Goal: Information Seeking & Learning: Learn about a topic

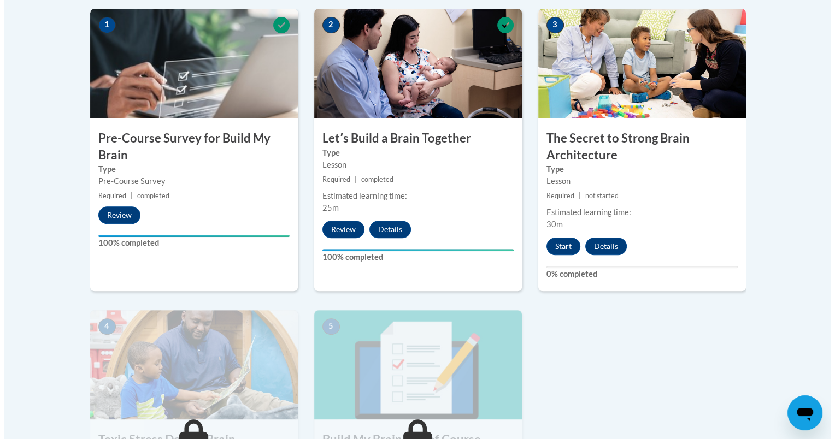
scroll to position [360, 0]
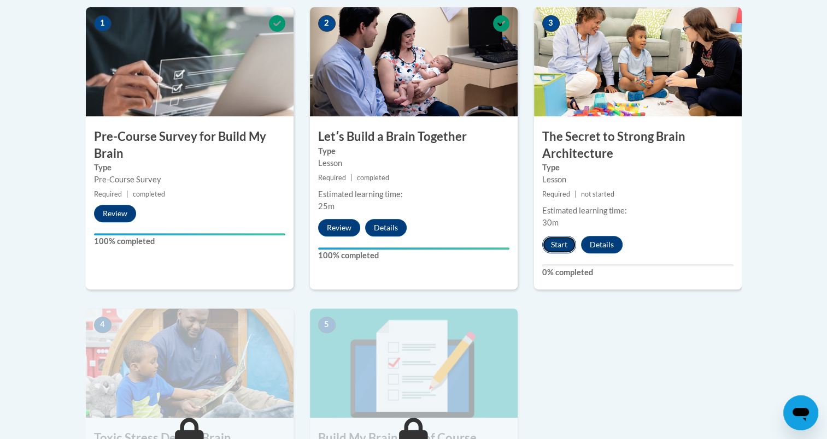
click at [568, 244] on button "Start" at bounding box center [559, 244] width 34 height 17
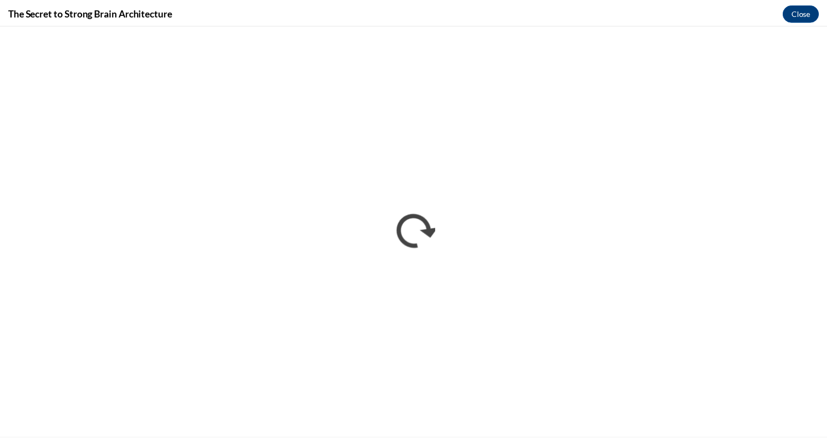
scroll to position [0, 0]
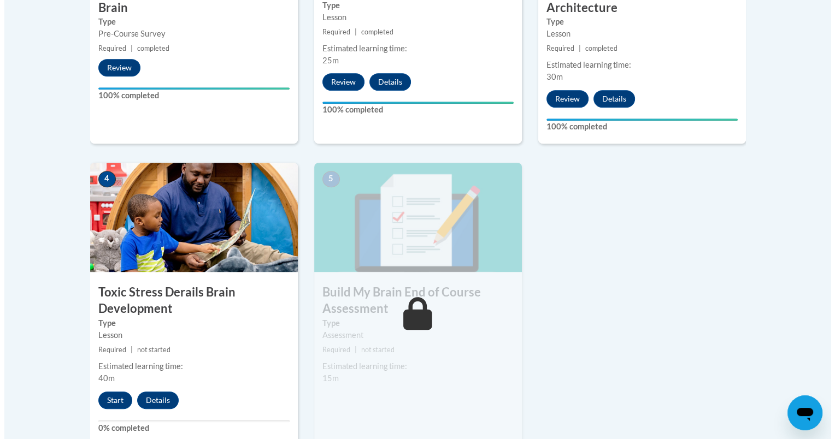
scroll to position [544, 0]
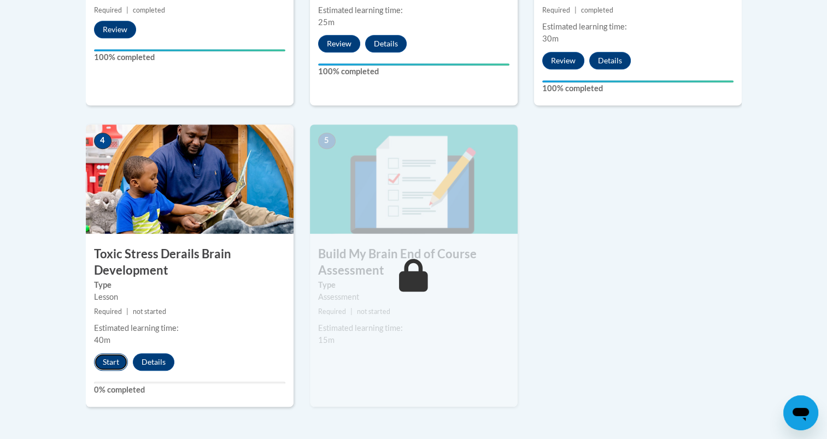
click at [113, 362] on button "Start" at bounding box center [111, 362] width 34 height 17
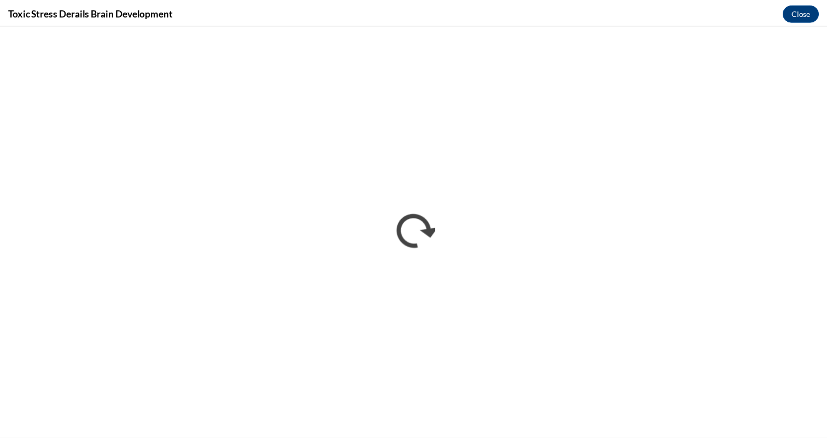
scroll to position [0, 0]
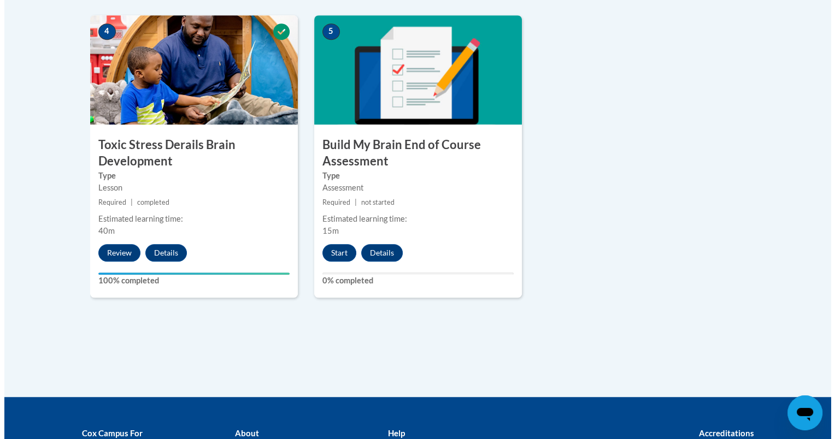
scroll to position [645, 0]
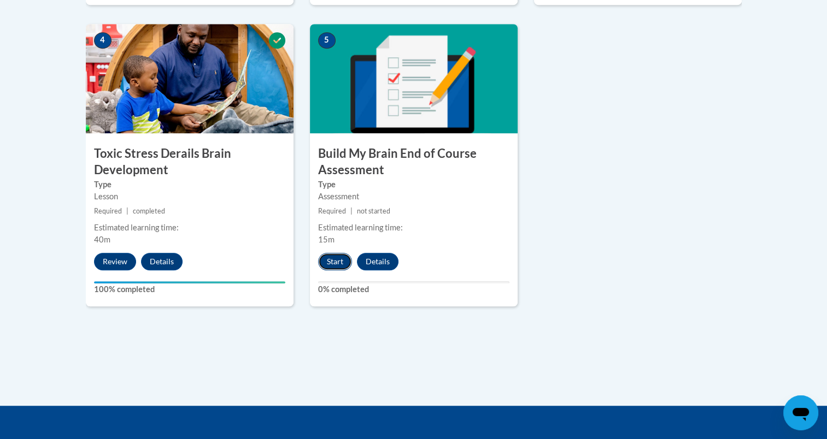
click at [333, 263] on button "Start" at bounding box center [335, 261] width 34 height 17
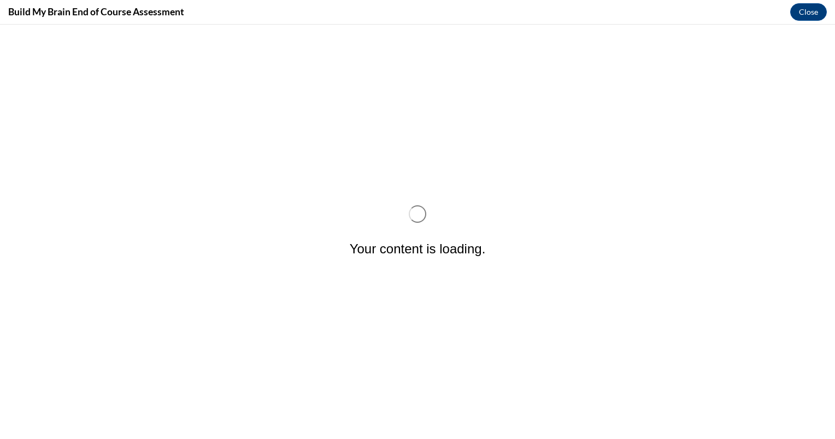
scroll to position [0, 0]
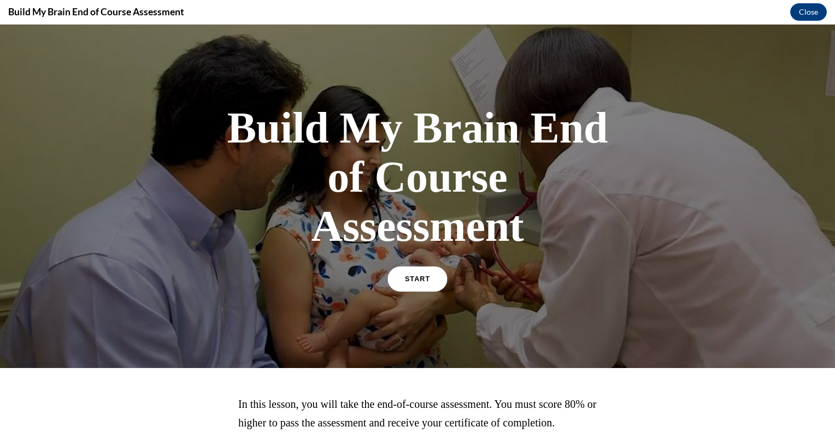
click at [411, 279] on span "START" at bounding box center [417, 279] width 25 height 8
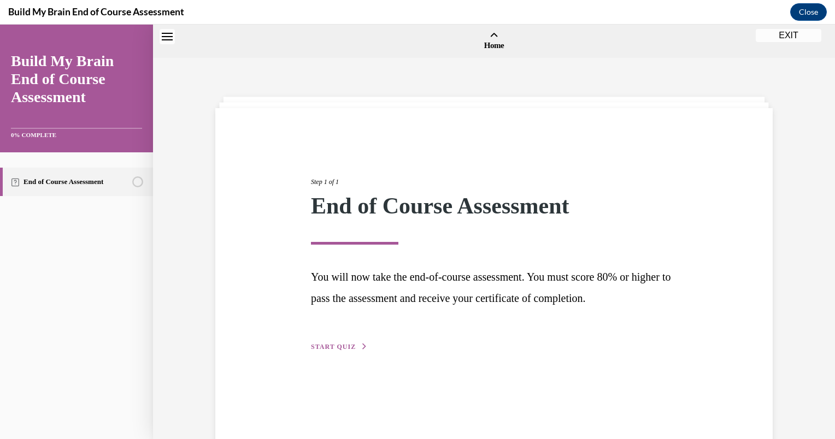
scroll to position [34, 0]
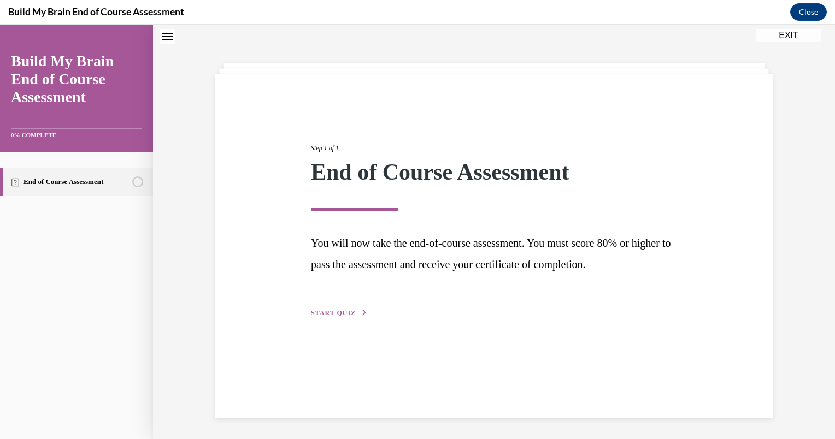
click at [333, 315] on span "START QUIZ" at bounding box center [333, 313] width 45 height 8
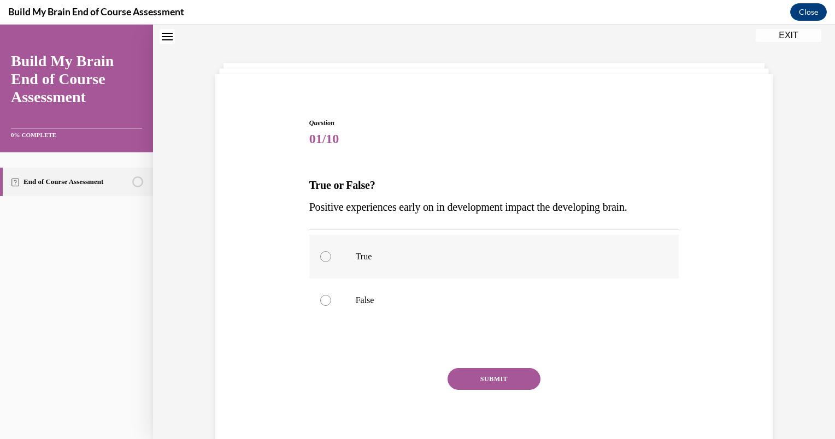
click at [346, 262] on label "True" at bounding box center [494, 257] width 370 height 44
click at [331, 262] on input "True" at bounding box center [325, 256] width 11 height 11
radio input "true"
click at [530, 379] on button "SUBMIT" at bounding box center [494, 379] width 93 height 22
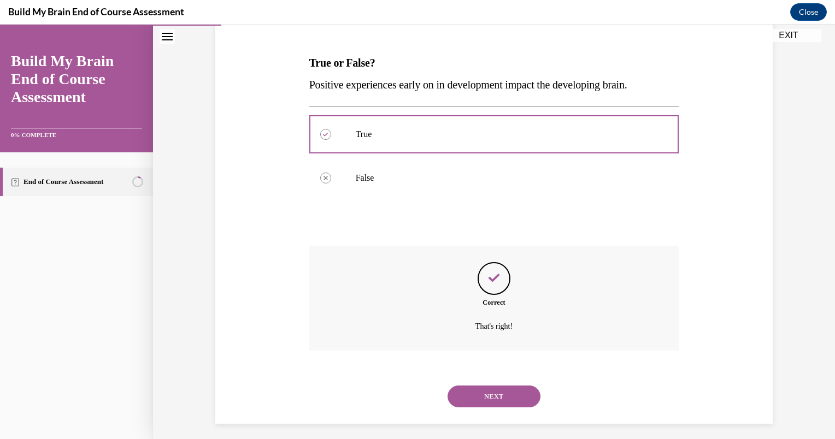
scroll to position [162, 0]
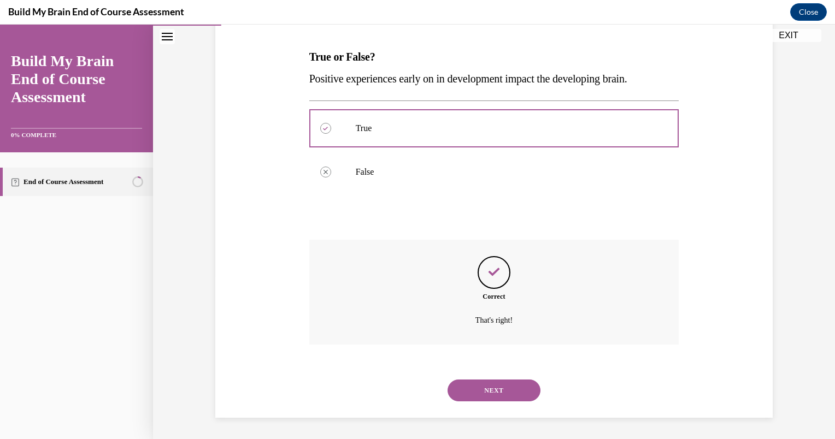
click at [501, 397] on button "NEXT" at bounding box center [494, 391] width 93 height 22
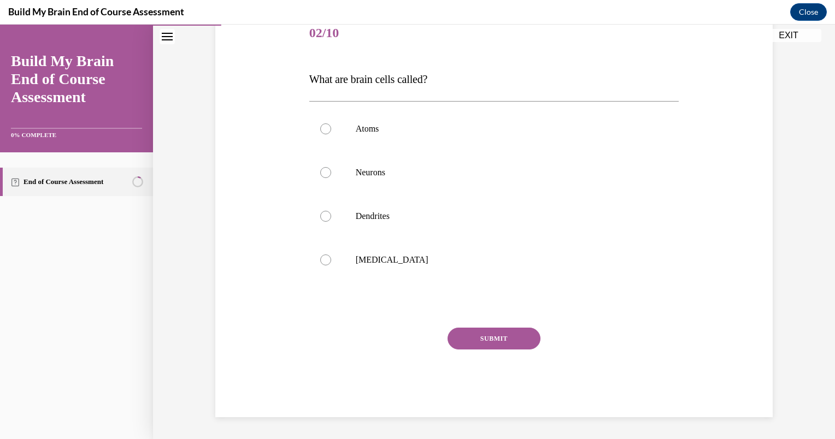
scroll to position [121, 0]
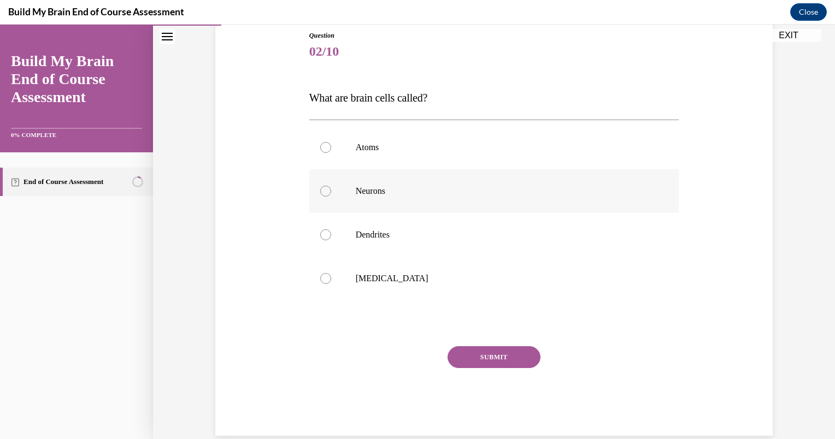
click at [321, 195] on div at bounding box center [325, 191] width 11 height 11
click at [321, 195] on input "Neurons" at bounding box center [325, 191] width 11 height 11
radio input "true"
click at [501, 350] on button "SUBMIT" at bounding box center [494, 358] width 93 height 22
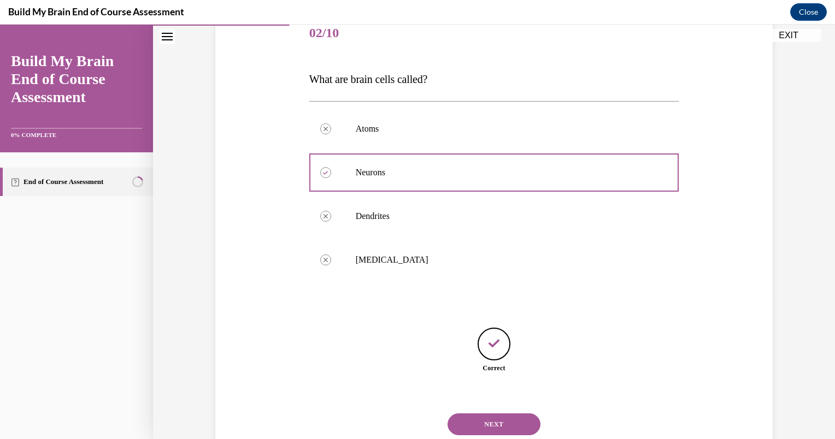
scroll to position [174, 0]
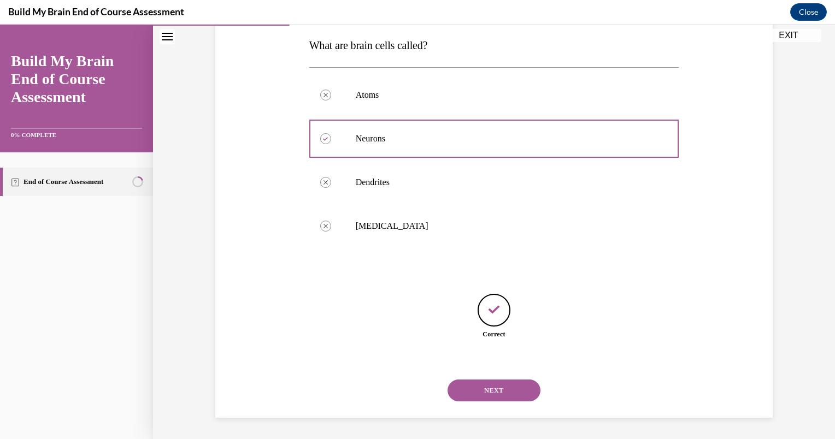
click at [497, 389] on button "NEXT" at bounding box center [494, 391] width 93 height 22
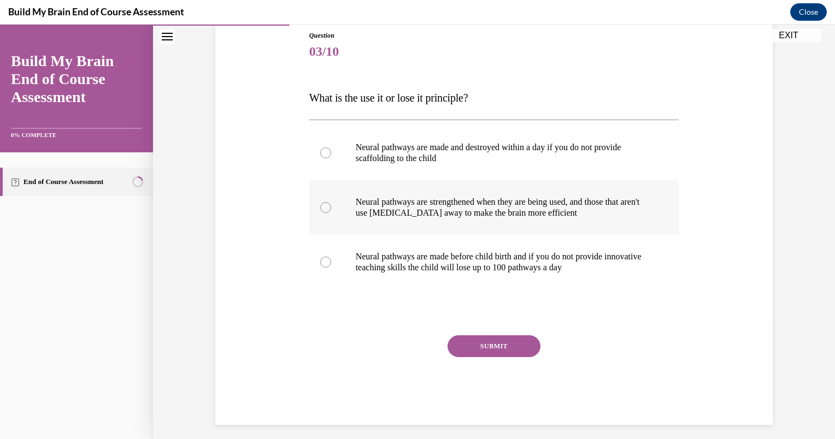
click at [327, 208] on label "Neural pathways are strengthened when they are being used, and those that aren'…" at bounding box center [494, 207] width 370 height 55
click at [327, 208] on input "Neural pathways are strengthened when they are being used, and those that aren'…" at bounding box center [325, 207] width 11 height 11
radio input "true"
click at [513, 344] on button "SUBMIT" at bounding box center [494, 347] width 93 height 22
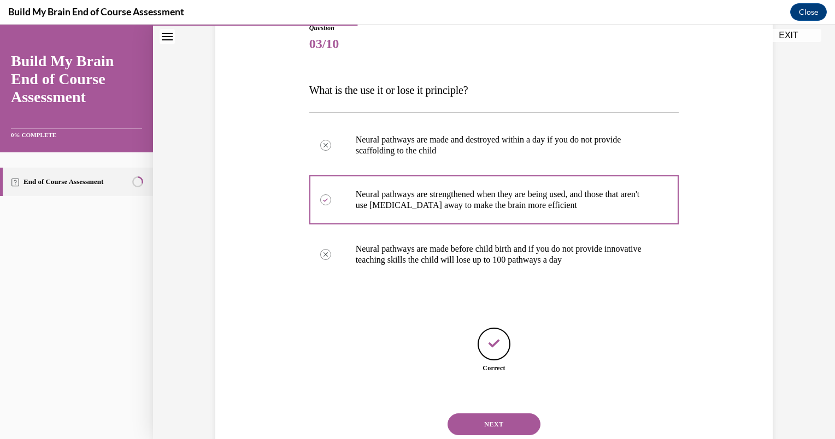
scroll to position [163, 0]
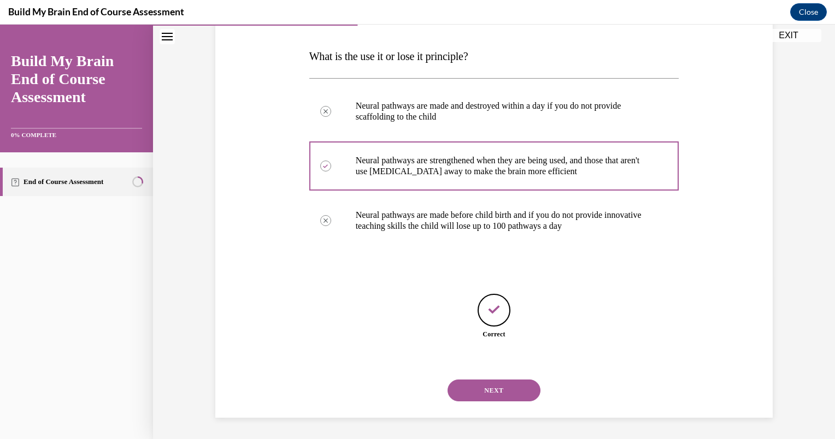
click at [495, 388] on button "NEXT" at bounding box center [494, 391] width 93 height 22
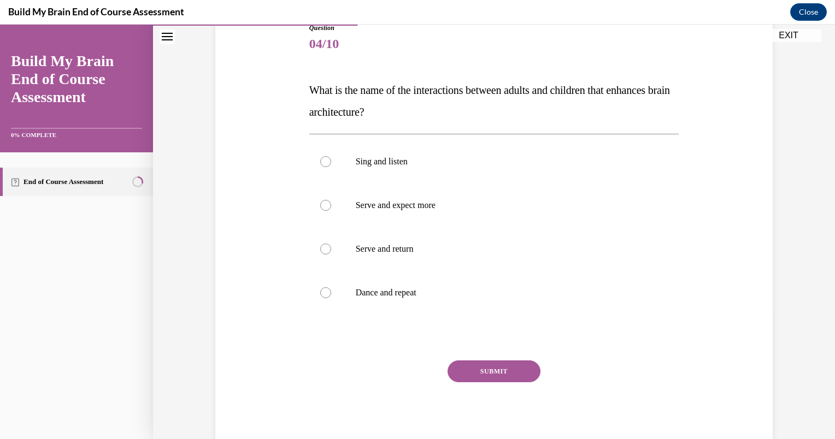
scroll to position [132, 0]
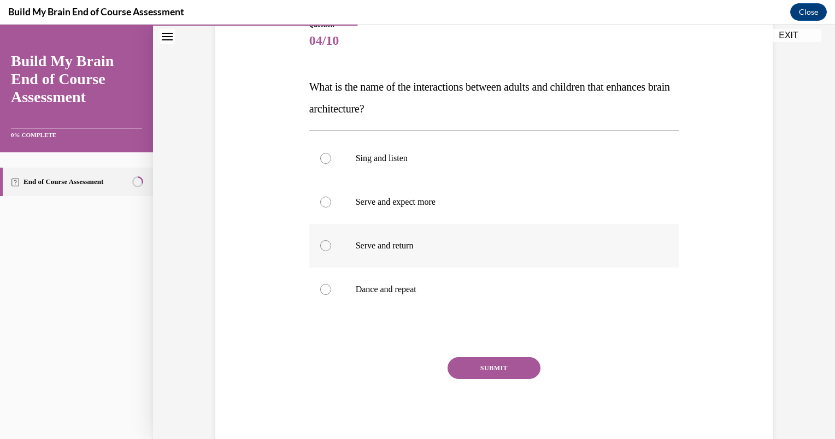
click at [321, 248] on div at bounding box center [325, 245] width 11 height 11
click at [321, 248] on input "Serve and return" at bounding box center [325, 245] width 11 height 11
radio input "true"
click at [477, 372] on button "SUBMIT" at bounding box center [494, 368] width 93 height 22
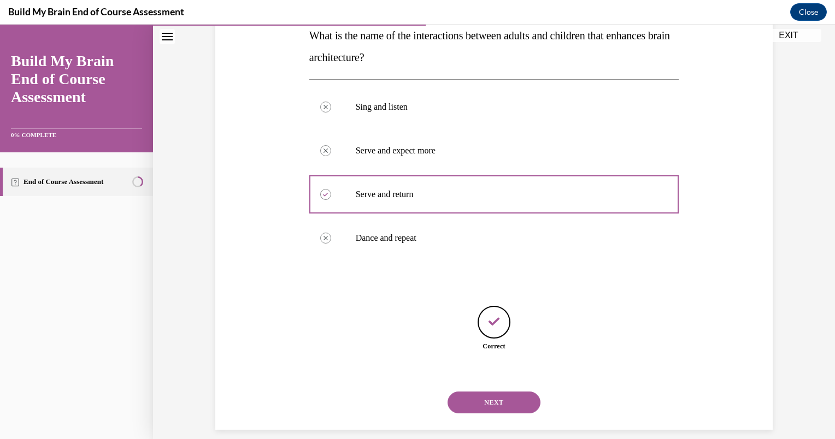
scroll to position [196, 0]
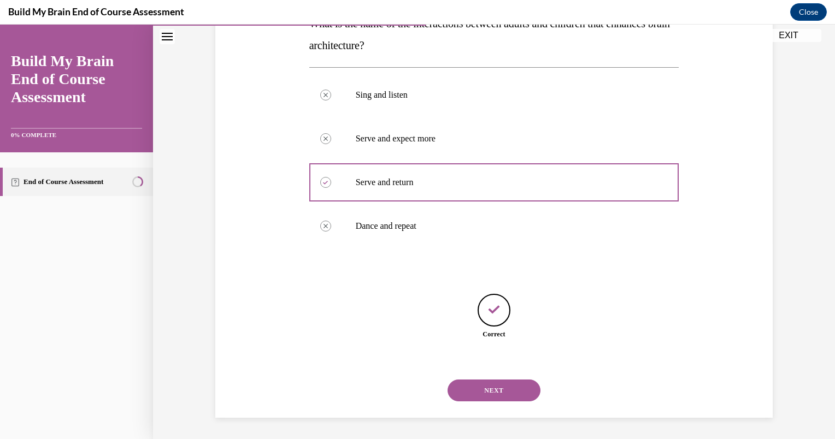
click at [483, 396] on button "NEXT" at bounding box center [494, 391] width 93 height 22
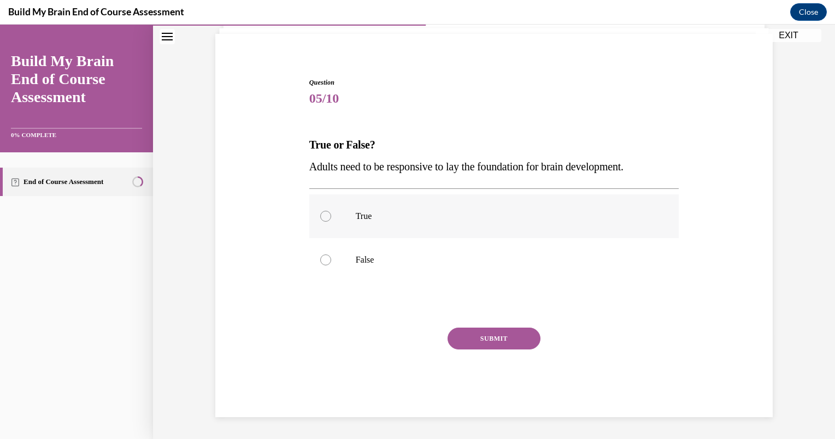
click at [323, 217] on div at bounding box center [325, 216] width 11 height 11
click at [323, 217] on input "True" at bounding box center [325, 216] width 11 height 11
radio input "true"
click at [513, 341] on button "SUBMIT" at bounding box center [494, 339] width 93 height 22
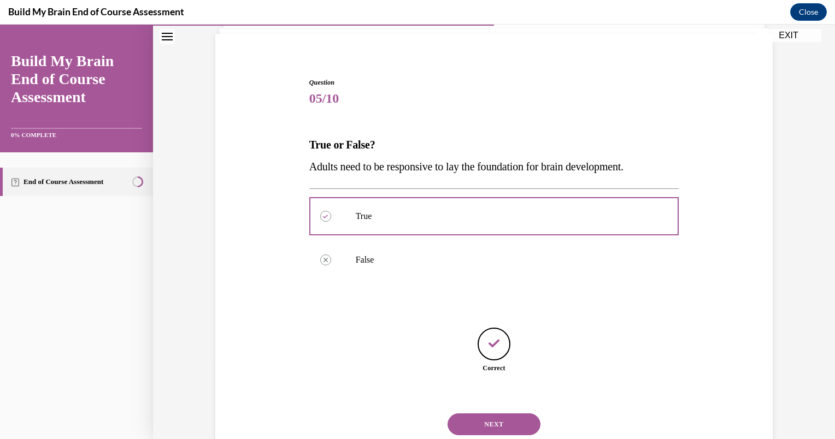
scroll to position [108, 0]
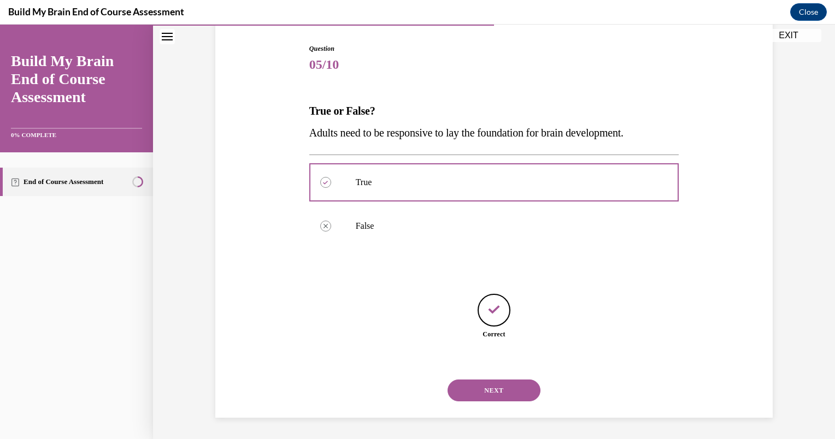
click at [505, 385] on button "NEXT" at bounding box center [494, 391] width 93 height 22
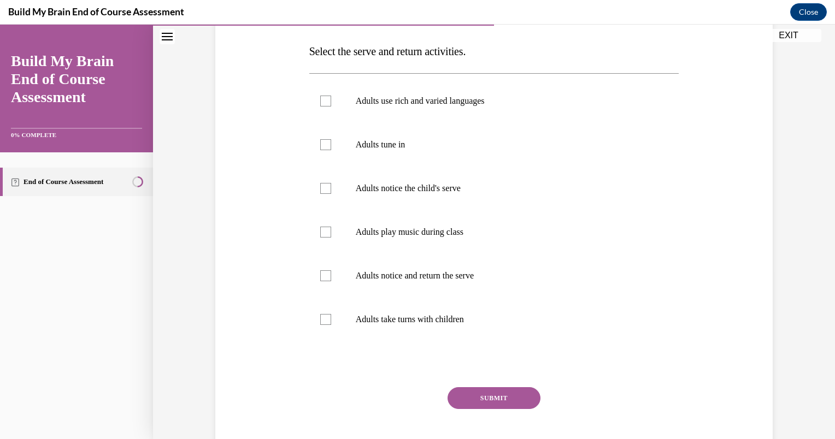
scroll to position [168, 0]
click at [320, 105] on div at bounding box center [325, 100] width 11 height 11
click at [320, 105] on input "Adults use rich and varied languages" at bounding box center [325, 100] width 11 height 11
checkbox input "true"
click at [322, 146] on div at bounding box center [325, 144] width 11 height 11
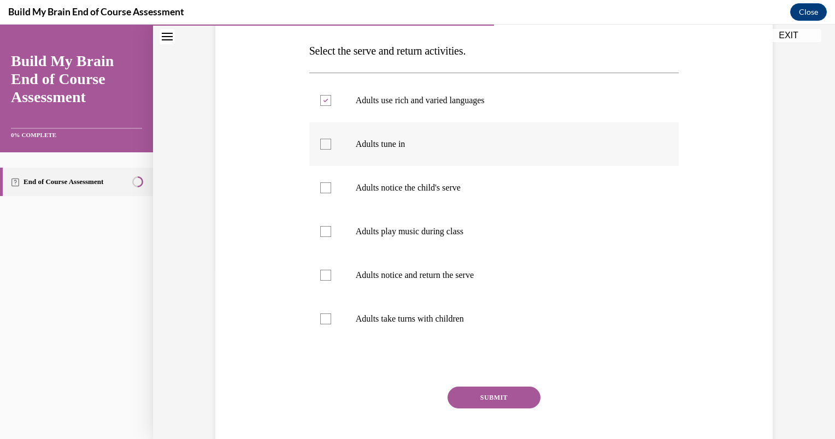
click at [322, 146] on input "Adults tune in" at bounding box center [325, 144] width 11 height 11
checkbox input "true"
click at [322, 189] on div at bounding box center [325, 188] width 11 height 11
click at [322, 189] on input "Adults notice the child's serve" at bounding box center [325, 188] width 11 height 11
checkbox input "true"
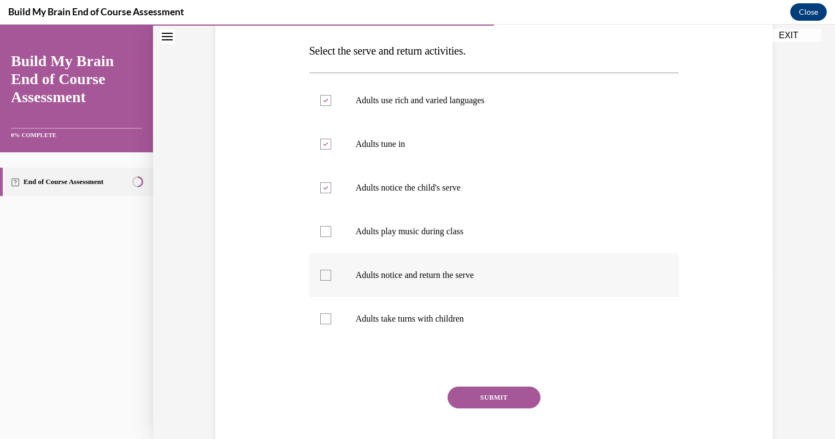
click at [322, 273] on div at bounding box center [325, 275] width 11 height 11
click at [322, 273] on input "Adults notice and return the serve" at bounding box center [325, 275] width 11 height 11
checkbox input "true"
click at [327, 323] on label "Adults take turns with children" at bounding box center [494, 319] width 370 height 44
click at [327, 323] on input "Adults take turns with children" at bounding box center [325, 319] width 11 height 11
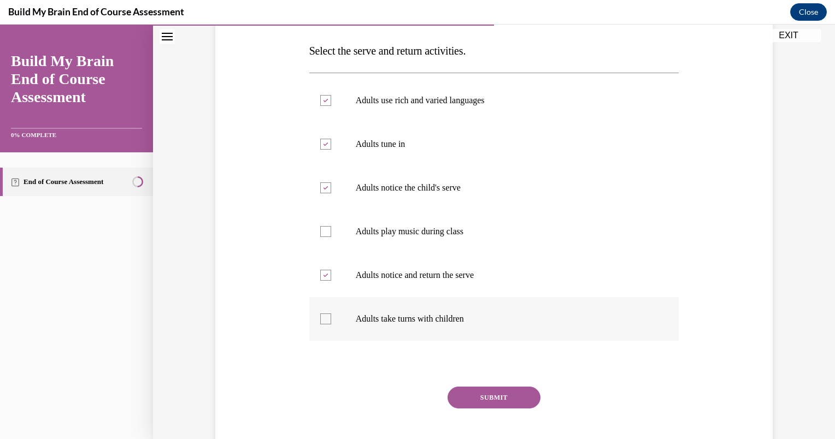
checkbox input "true"
click at [324, 234] on div at bounding box center [325, 231] width 11 height 11
click at [324, 234] on input "Adults play music during class" at bounding box center [325, 231] width 11 height 11
checkbox input "true"
click at [492, 394] on button "SUBMIT" at bounding box center [494, 398] width 93 height 22
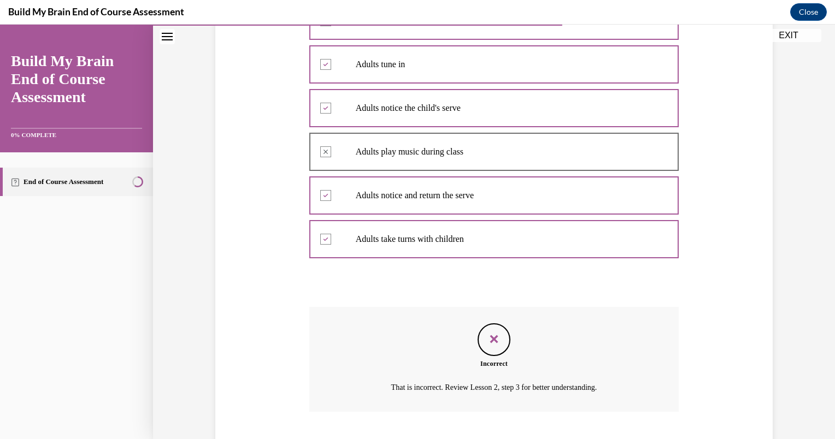
scroll to position [248, 0]
click at [322, 158] on div at bounding box center [494, 152] width 370 height 49
click at [322, 151] on div at bounding box center [494, 152] width 370 height 49
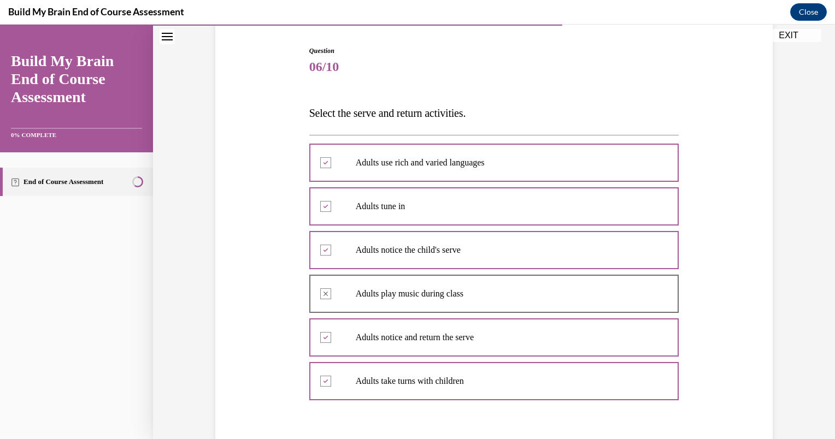
scroll to position [192, 0]
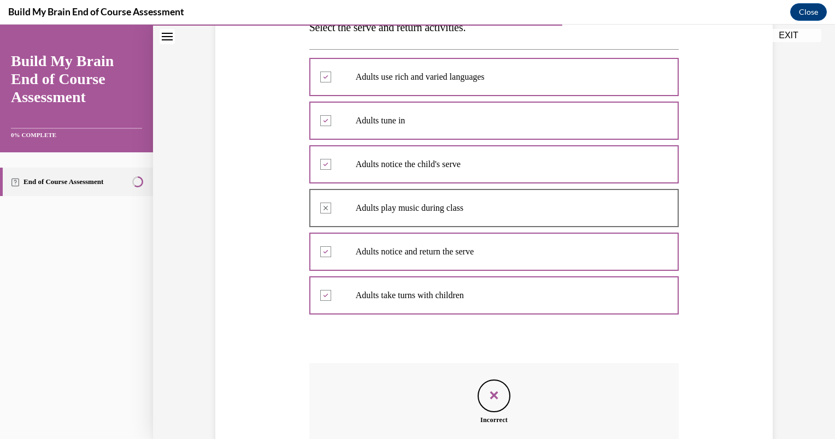
click at [321, 165] on div at bounding box center [494, 164] width 370 height 49
click at [321, 208] on div at bounding box center [494, 208] width 370 height 49
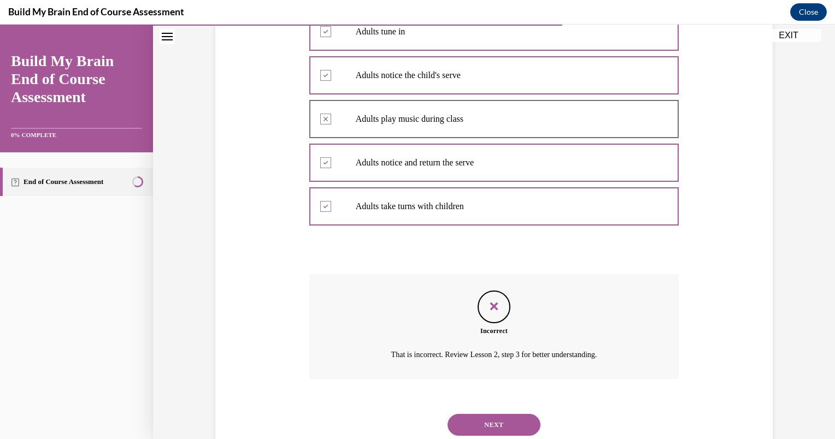
scroll to position [284, 0]
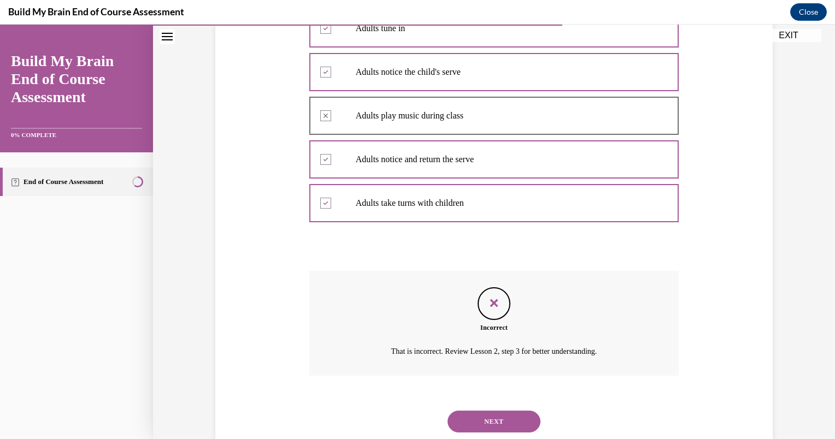
click at [498, 302] on div "Feedback" at bounding box center [494, 303] width 33 height 33
click at [488, 422] on button "NEXT" at bounding box center [494, 422] width 93 height 22
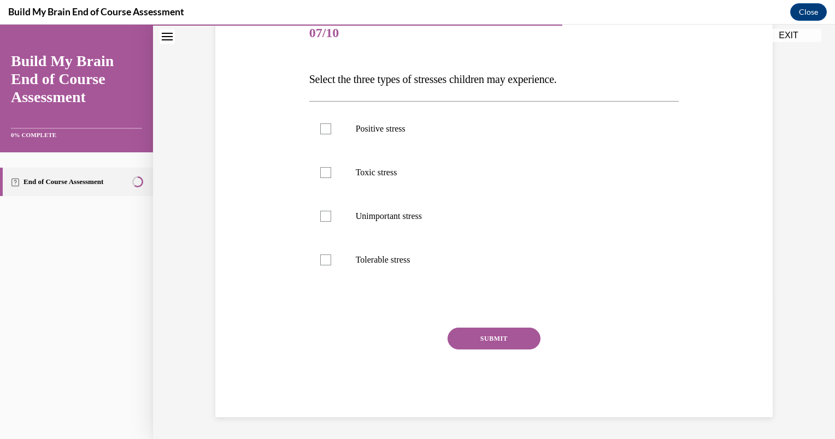
scroll to position [121, 0]
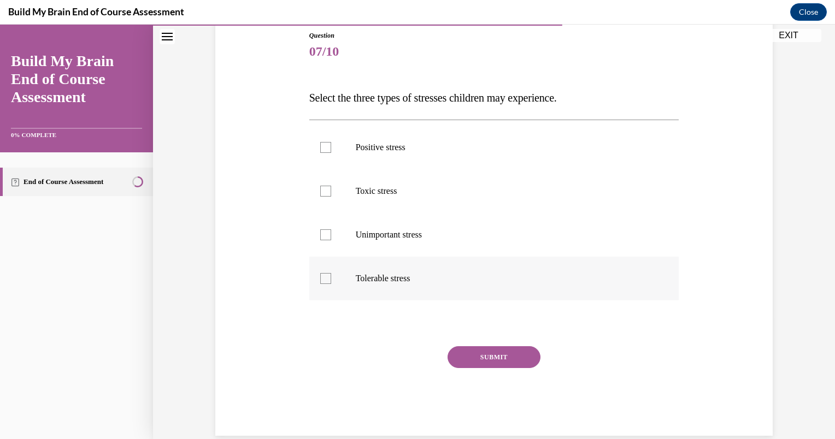
click at [326, 284] on label "Tolerable stress" at bounding box center [494, 279] width 370 height 44
click at [326, 284] on input "Tolerable stress" at bounding box center [325, 278] width 11 height 11
checkbox input "true"
click at [321, 187] on div at bounding box center [325, 191] width 11 height 11
click at [321, 187] on input "Toxic stress" at bounding box center [325, 191] width 11 height 11
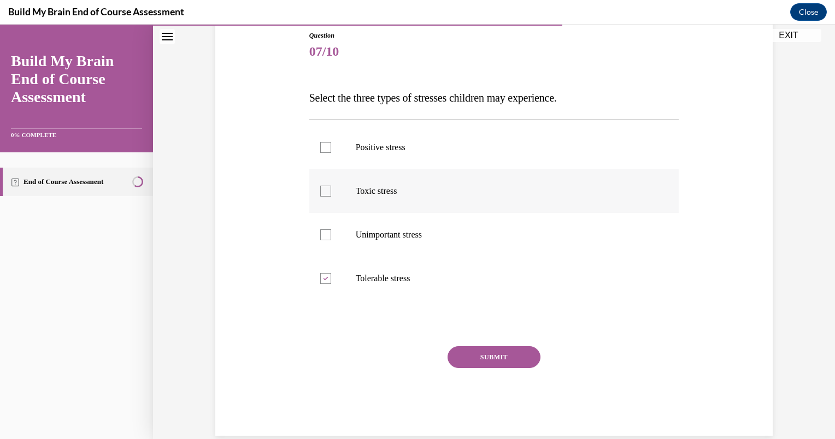
checkbox input "true"
click at [324, 149] on div at bounding box center [325, 147] width 11 height 11
click at [324, 149] on input "Positive stress" at bounding box center [325, 147] width 11 height 11
checkbox input "true"
click at [485, 350] on button "SUBMIT" at bounding box center [494, 358] width 93 height 22
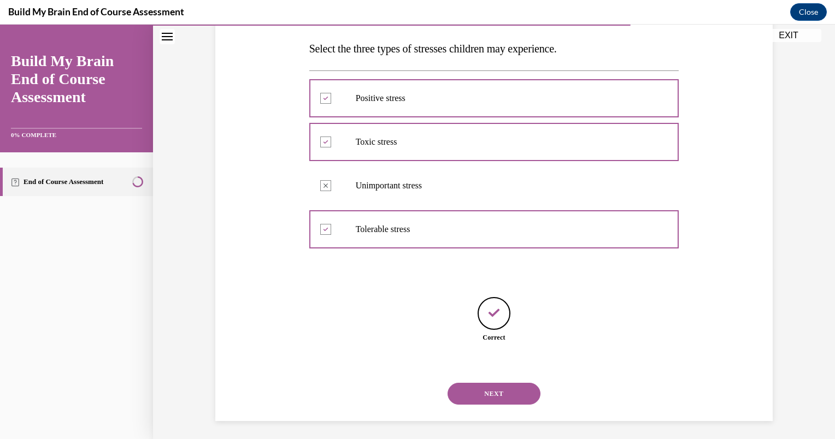
scroll to position [174, 0]
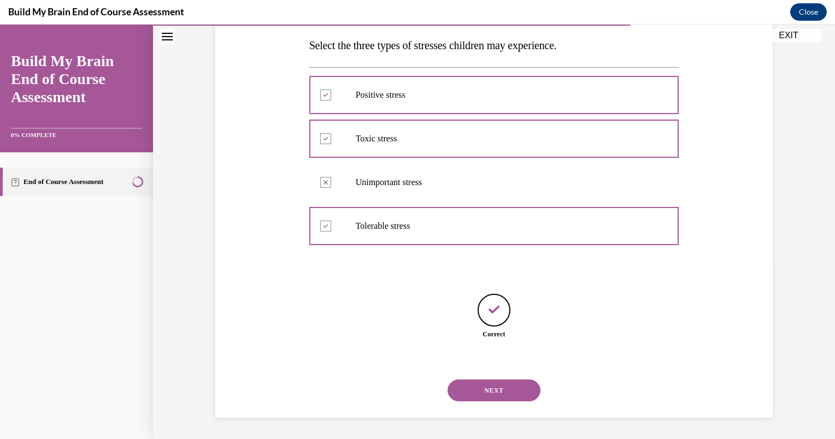
click at [492, 391] on button "NEXT" at bounding box center [494, 391] width 93 height 22
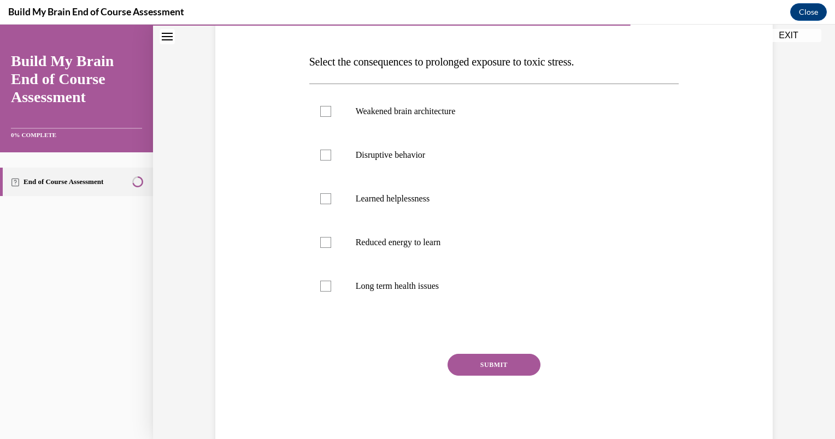
scroll to position [157, 0]
click at [320, 241] on div at bounding box center [325, 242] width 11 height 11
click at [320, 241] on input "Reduced energy to learn" at bounding box center [325, 242] width 11 height 11
checkbox input "true"
click at [325, 156] on div at bounding box center [325, 155] width 11 height 11
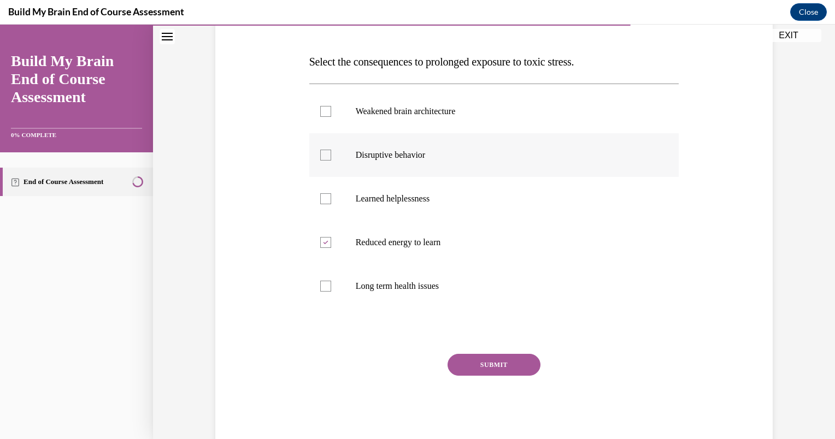
click at [325, 156] on input "Disruptive behavior" at bounding box center [325, 155] width 11 height 11
checkbox input "true"
click at [320, 113] on div at bounding box center [325, 111] width 11 height 11
click at [320, 113] on input "Weakened brain architecture" at bounding box center [325, 111] width 11 height 11
checkbox input "true"
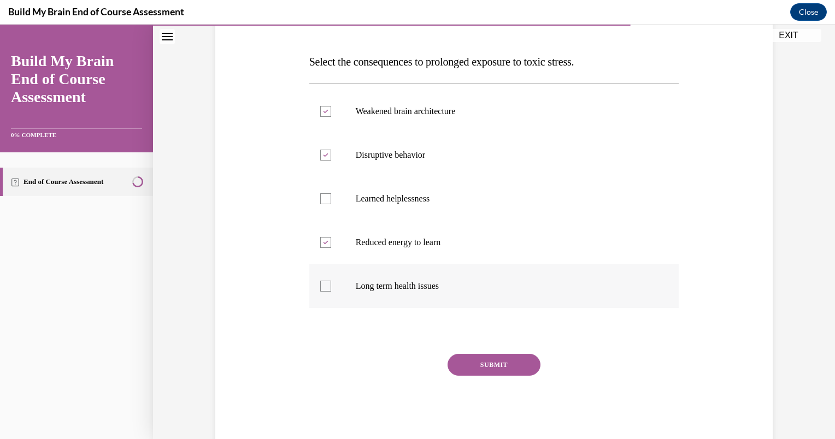
click at [325, 294] on label "Long term health issues" at bounding box center [494, 287] width 370 height 44
click at [325, 292] on input "Long term health issues" at bounding box center [325, 286] width 11 height 11
checkbox input "true"
click at [483, 361] on button "SUBMIT" at bounding box center [494, 365] width 93 height 22
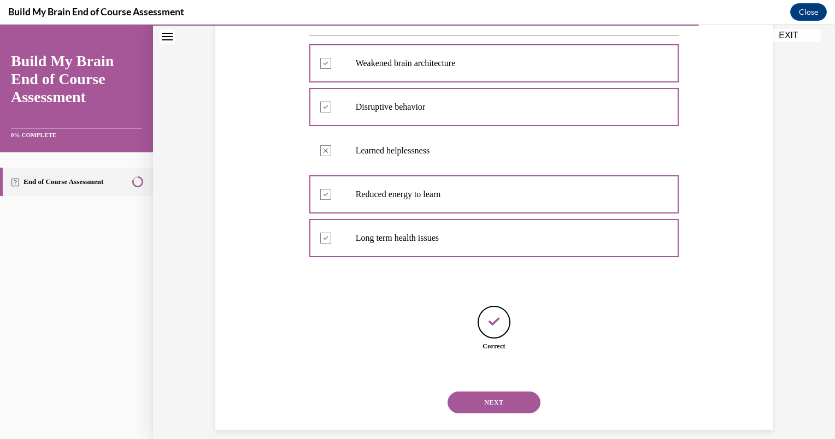
scroll to position [218, 0]
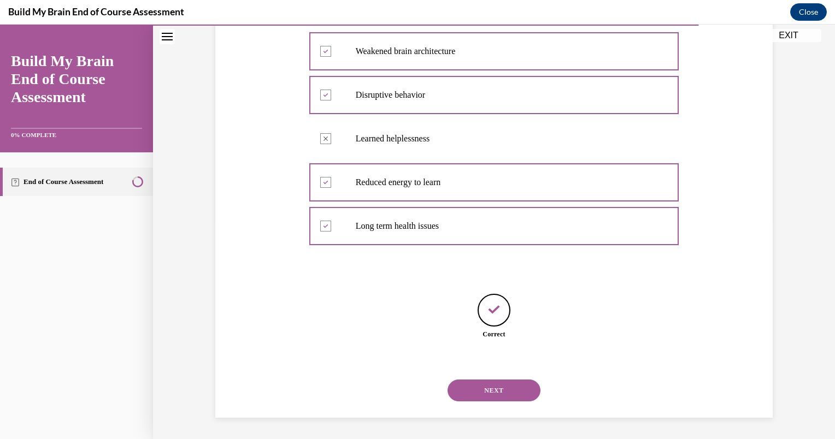
click at [492, 399] on button "NEXT" at bounding box center [494, 391] width 93 height 22
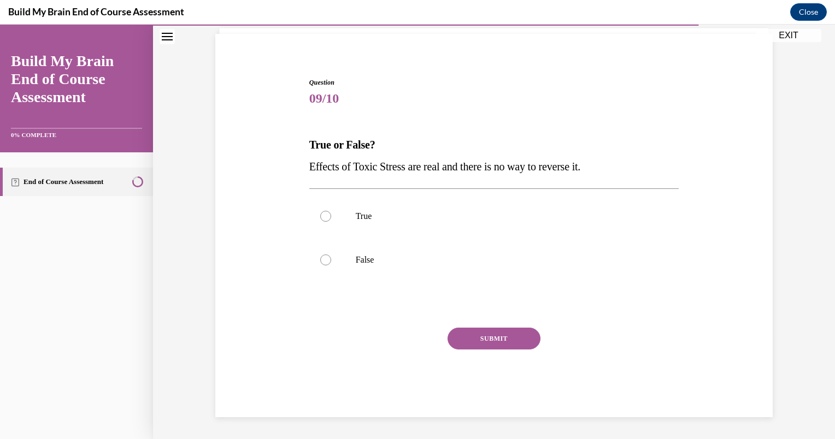
scroll to position [74, 0]
click at [322, 263] on div at bounding box center [325, 260] width 11 height 11
click at [322, 263] on input "False" at bounding box center [325, 260] width 11 height 11
radio input "true"
click at [504, 342] on button "SUBMIT" at bounding box center [494, 339] width 93 height 22
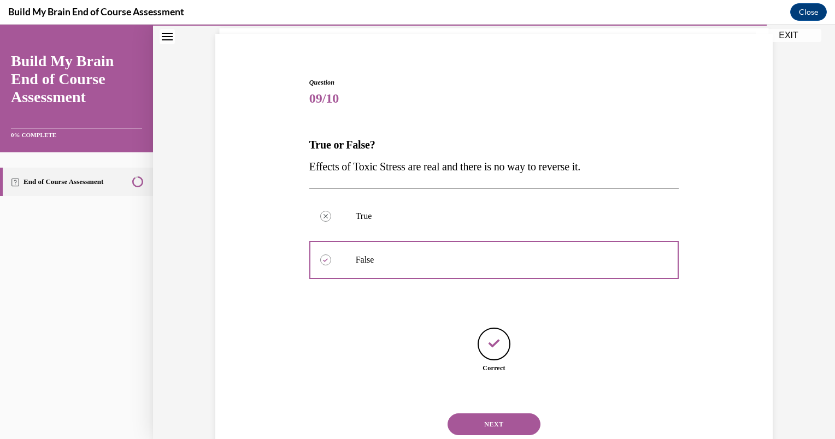
scroll to position [108, 0]
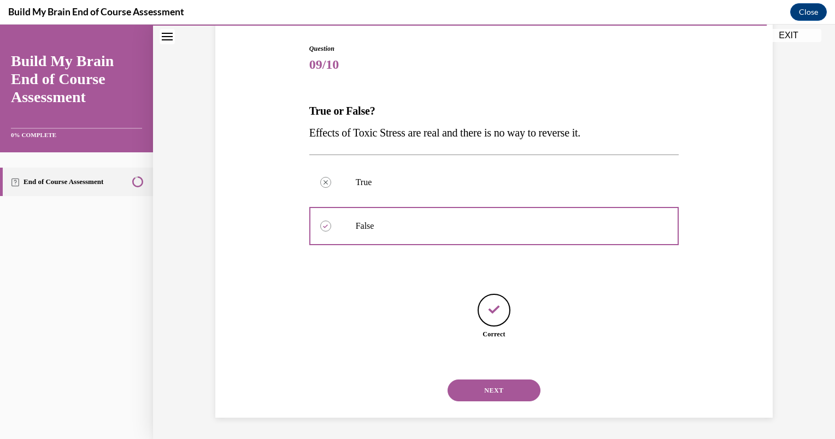
click at [489, 396] on button "NEXT" at bounding box center [494, 391] width 93 height 22
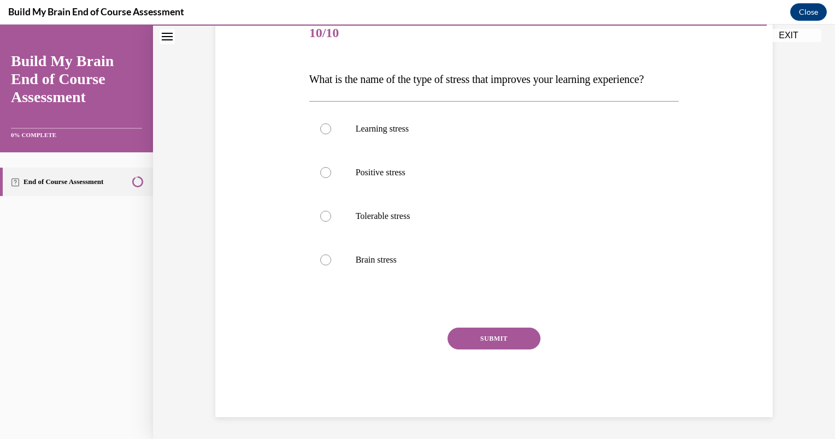
scroll to position [162, 0]
click at [319, 178] on label "Positive stress" at bounding box center [494, 173] width 370 height 44
click at [320, 178] on input "Positive stress" at bounding box center [325, 172] width 11 height 11
radio input "true"
click at [495, 334] on button "SUBMIT" at bounding box center [494, 339] width 93 height 22
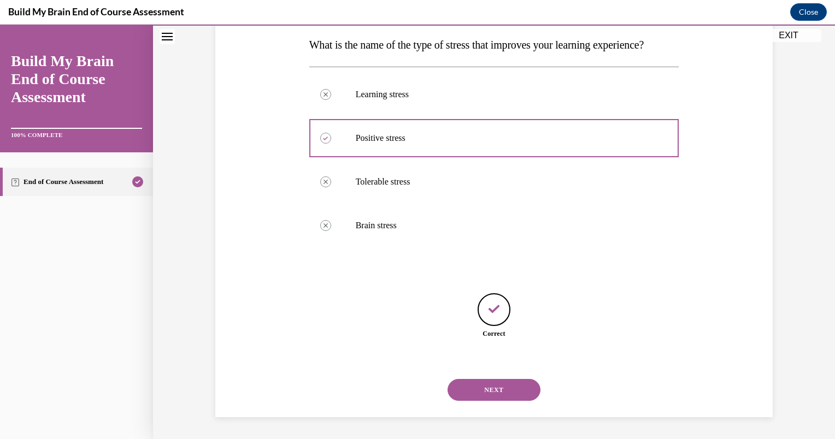
scroll to position [196, 0]
click at [491, 390] on button "NEXT" at bounding box center [494, 390] width 93 height 22
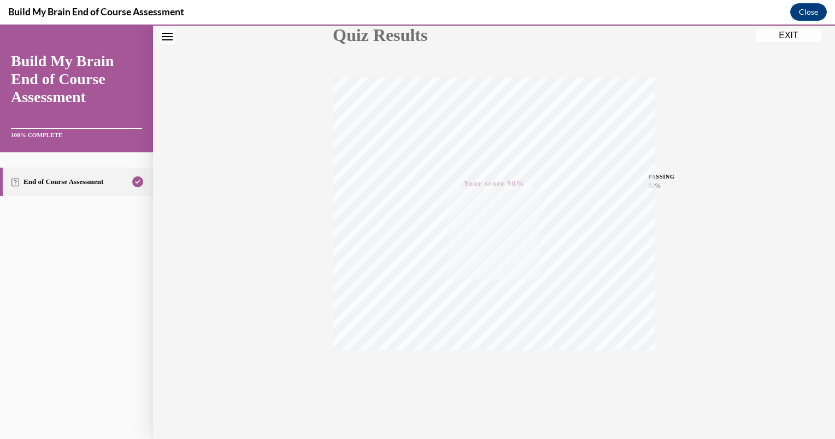
scroll to position [145, 0]
click at [797, 39] on button "EXIT" at bounding box center [789, 35] width 66 height 13
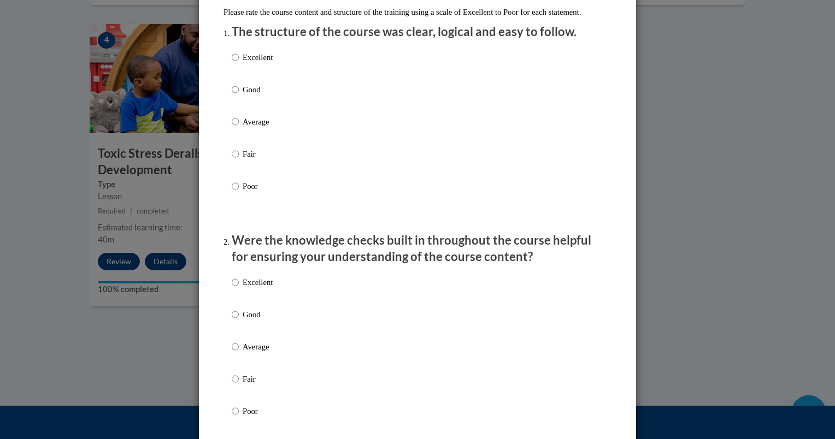
scroll to position [131, 0]
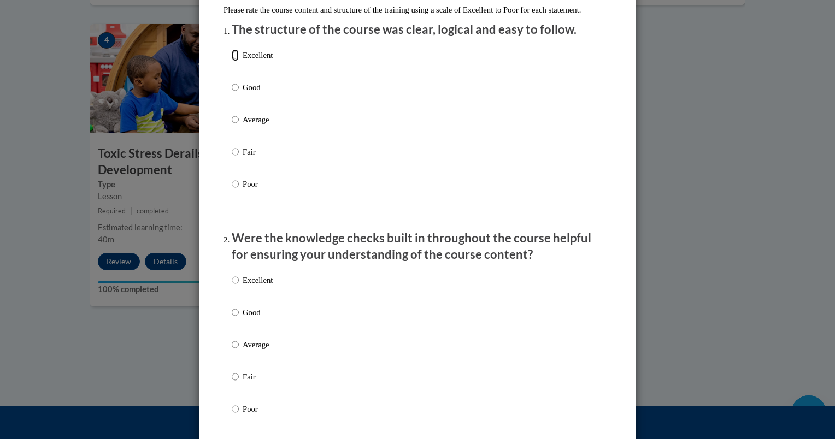
click at [232, 61] on input "Excellent" at bounding box center [235, 55] width 7 height 12
radio input "true"
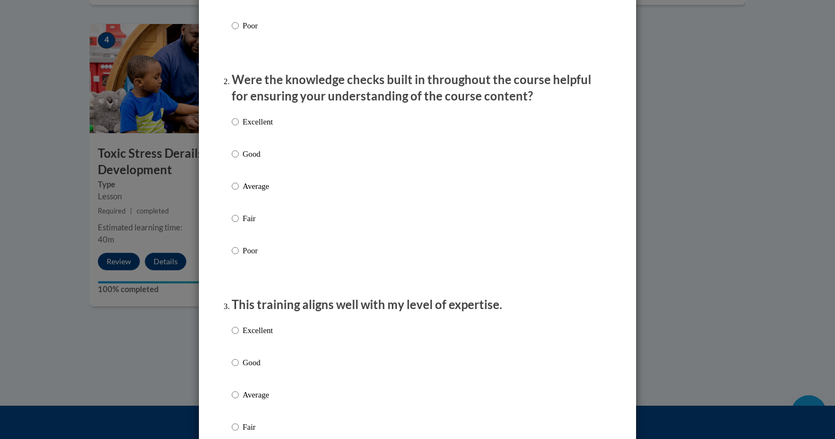
scroll to position [295, 0]
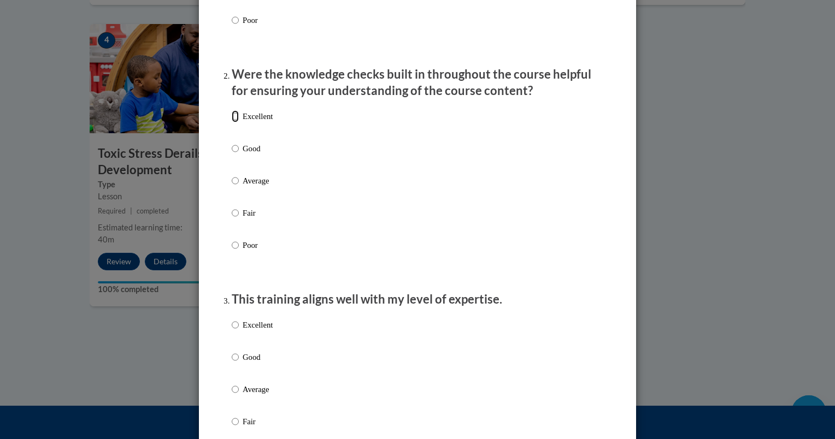
click at [232, 122] on input "Excellent" at bounding box center [235, 116] width 7 height 12
radio input "true"
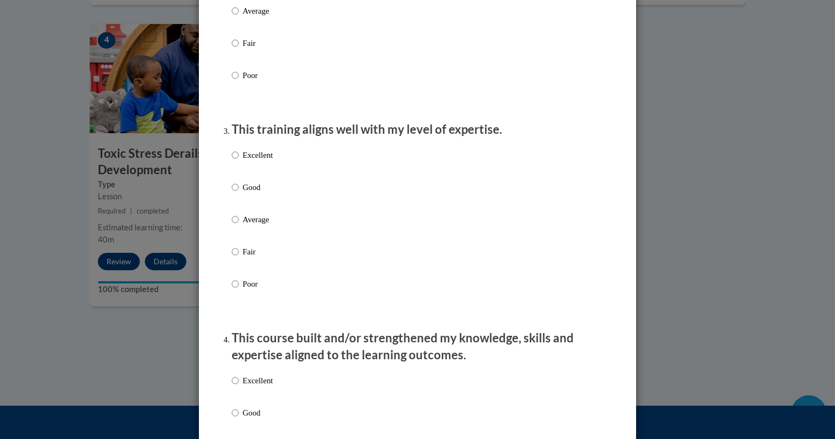
scroll to position [474, 0]
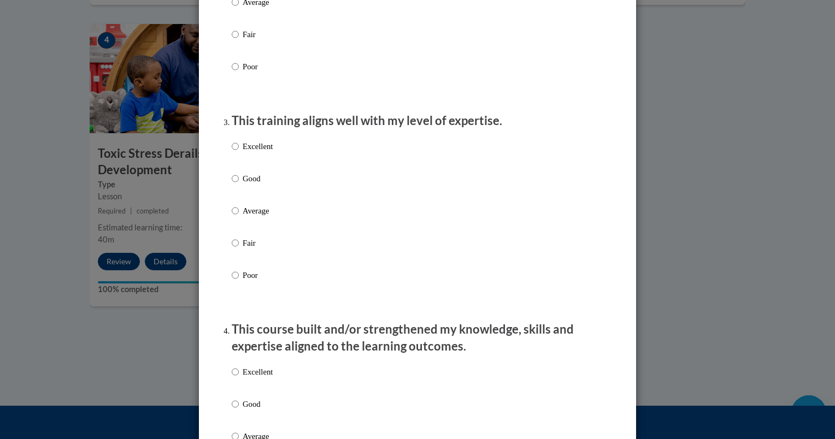
click at [232, 166] on label "Excellent" at bounding box center [252, 155] width 41 height 30
click at [232, 152] on input "Excellent" at bounding box center [235, 146] width 7 height 12
radio input "true"
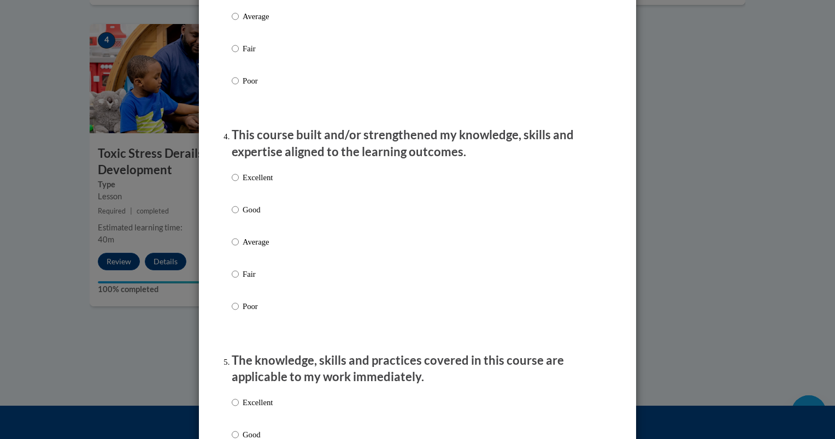
scroll to position [697, 0]
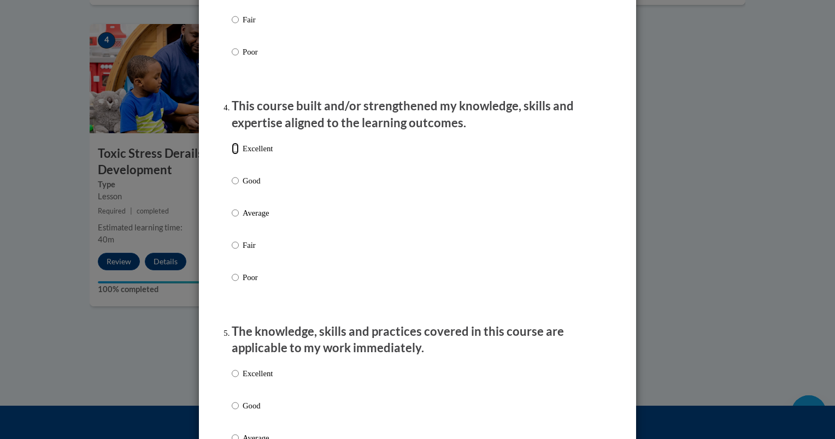
click at [234, 155] on input "Excellent" at bounding box center [235, 149] width 7 height 12
radio input "true"
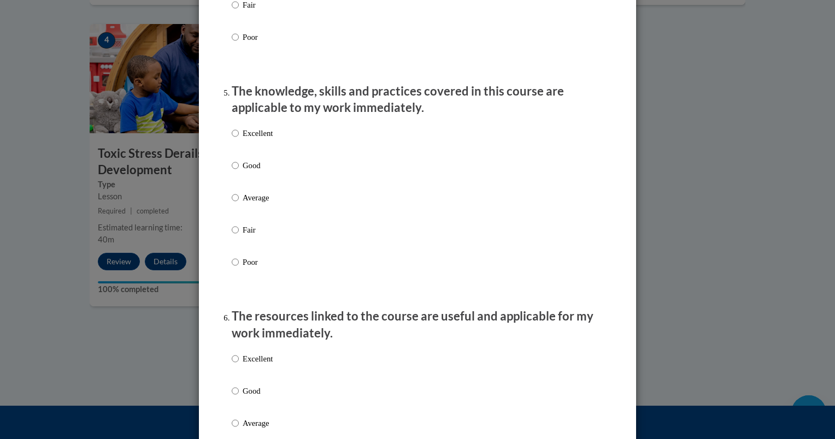
scroll to position [956, 0]
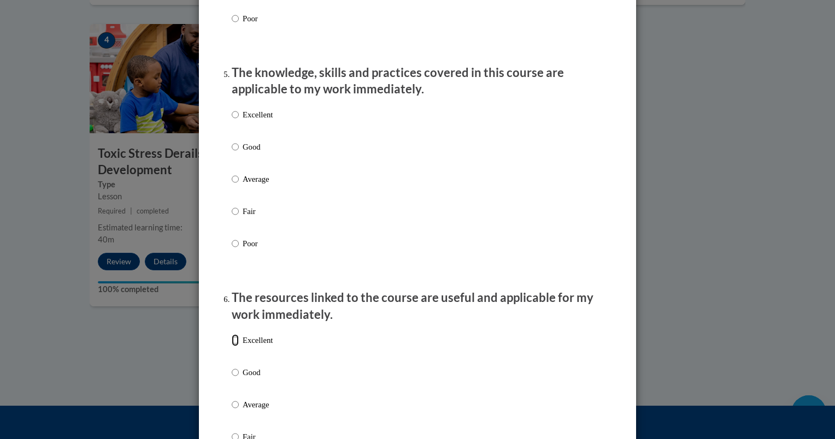
click at [232, 347] on input "Excellent" at bounding box center [235, 340] width 7 height 12
radio input "true"
click at [232, 121] on input "Excellent" at bounding box center [235, 115] width 7 height 12
radio input "true"
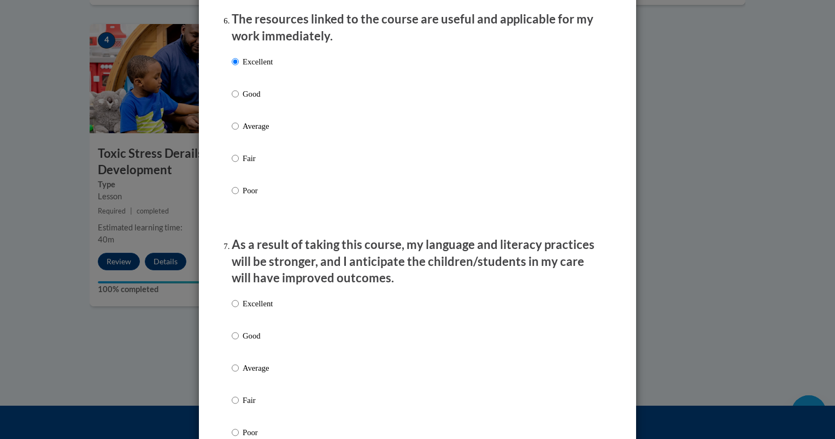
scroll to position [1236, 0]
click at [232, 309] on input "Excellent" at bounding box center [235, 303] width 7 height 12
radio input "true"
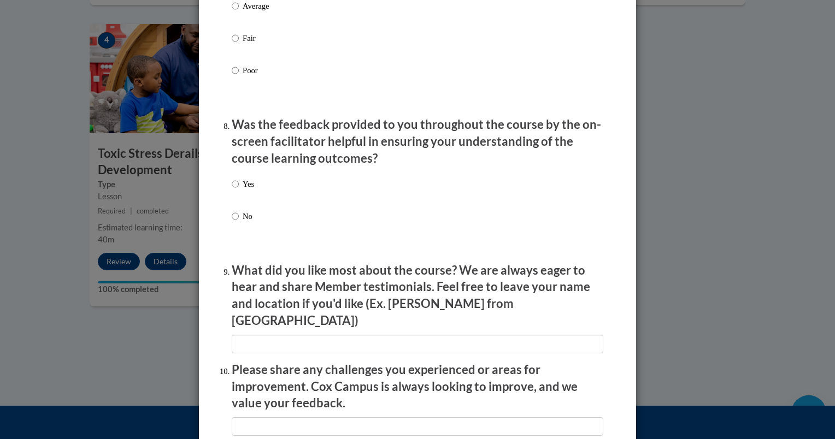
scroll to position [1601, 0]
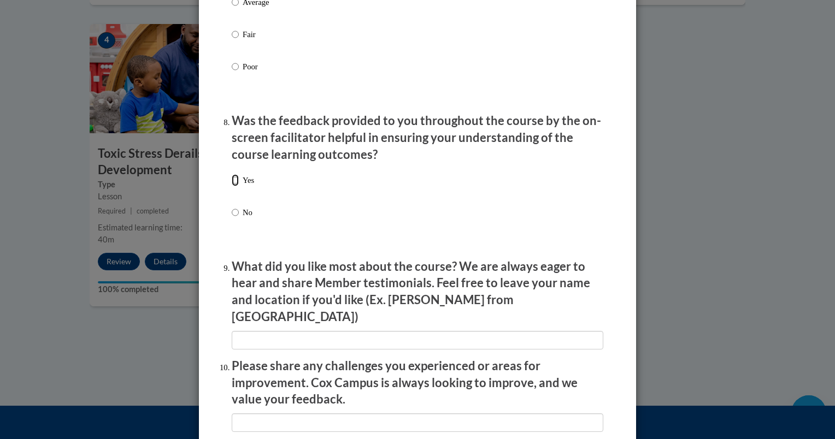
click at [232, 186] on input "Yes" at bounding box center [235, 180] width 7 height 12
radio input "true"
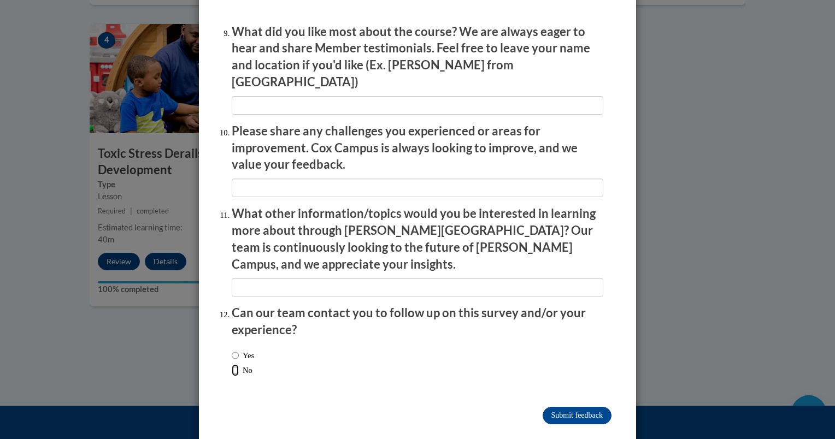
click at [232, 365] on input "No" at bounding box center [235, 371] width 7 height 12
radio input "true"
click at [580, 407] on input "Submit feedback" at bounding box center [577, 415] width 69 height 17
